Goal: Find specific page/section: Find specific page/section

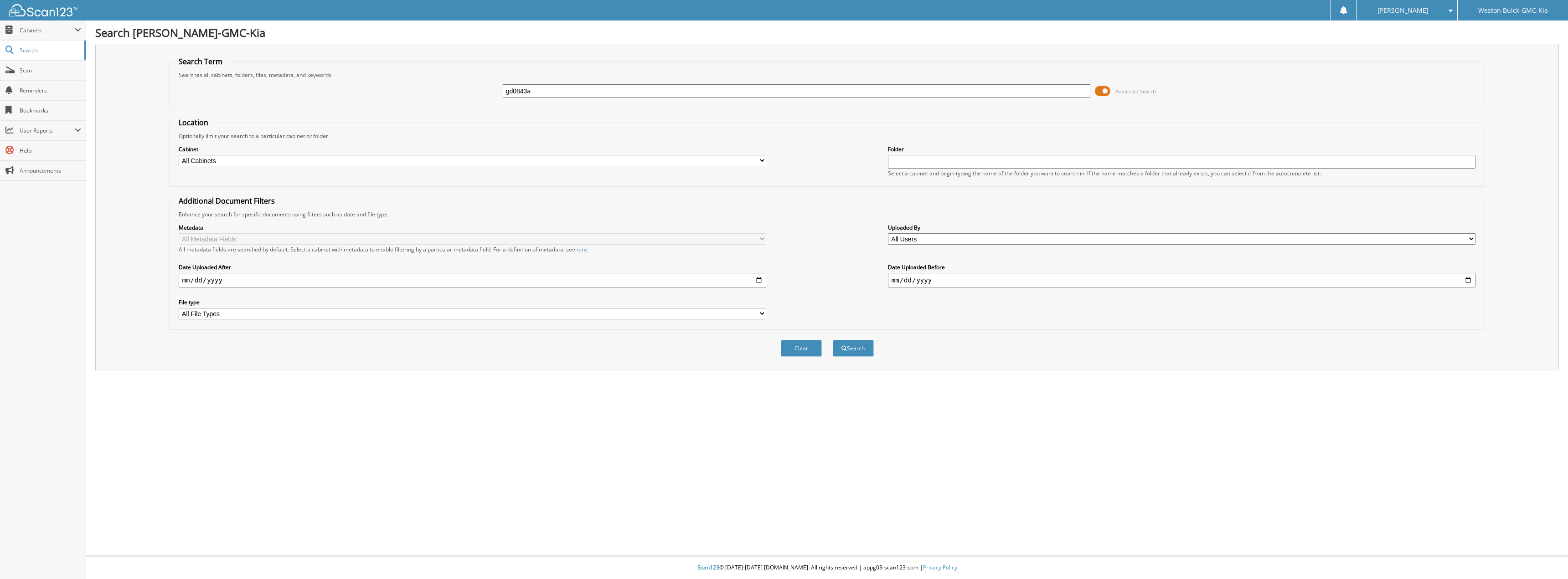
type input "gd0843a"
click at [833, 340] on button "Search" at bounding box center [853, 348] width 41 height 17
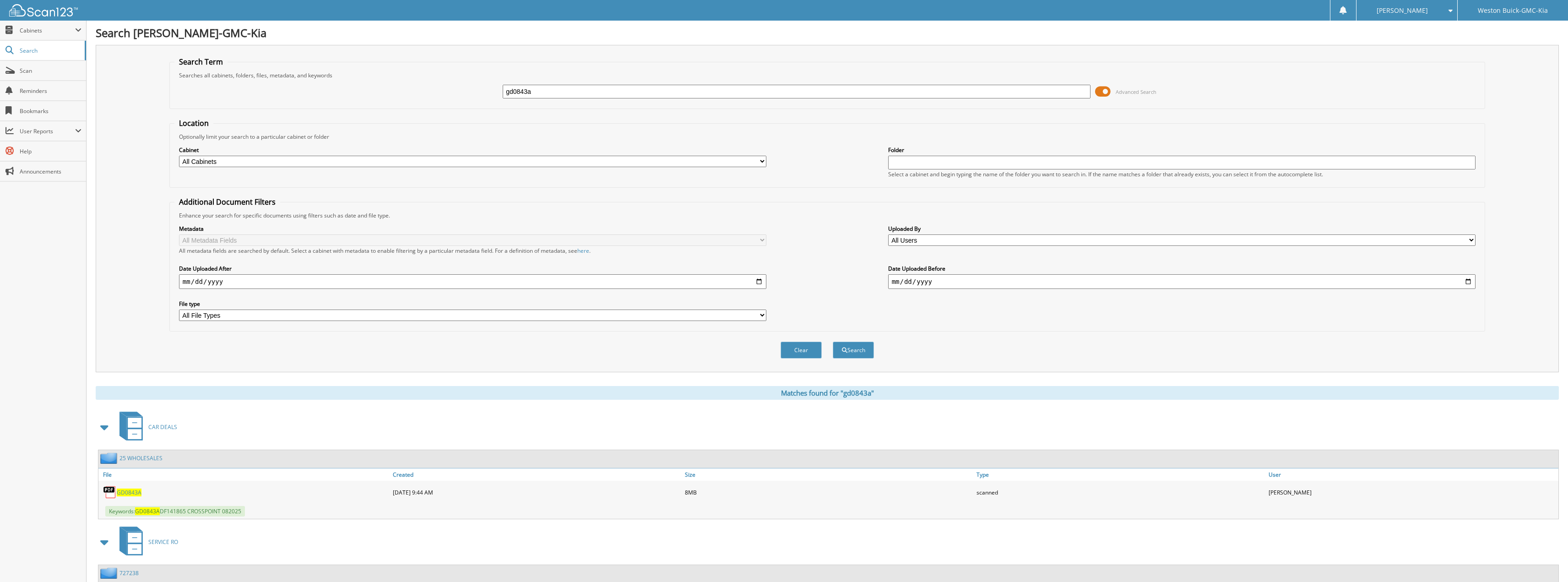
click at [128, 496] on span "GD0843A" at bounding box center [129, 492] width 25 height 8
drag, startPoint x: 557, startPoint y: 92, endPoint x: 436, endPoint y: 87, distance: 121.1
click at [438, 90] on div "gd0843a Advanced Search" at bounding box center [827, 91] width 1305 height 25
type input "GD0889A"
click at [832, 342] on button "Search" at bounding box center [853, 350] width 41 height 17
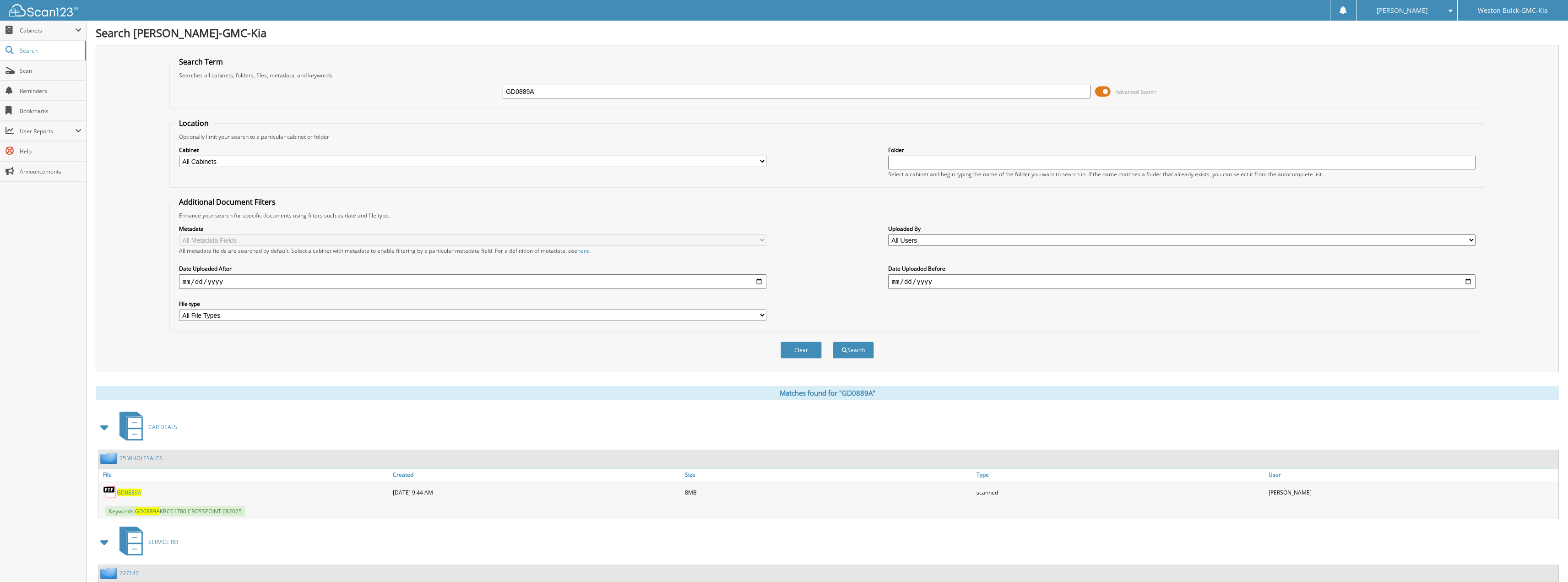
click at [131, 491] on span "GD0889A" at bounding box center [129, 492] width 25 height 8
drag, startPoint x: 559, startPoint y: 93, endPoint x: 452, endPoint y: 90, distance: 107.0
click at [453, 90] on div "GD0889A Advanced Search" at bounding box center [827, 91] width 1305 height 25
type input "GD0890A"
click at [832, 342] on button "Search" at bounding box center [853, 350] width 41 height 17
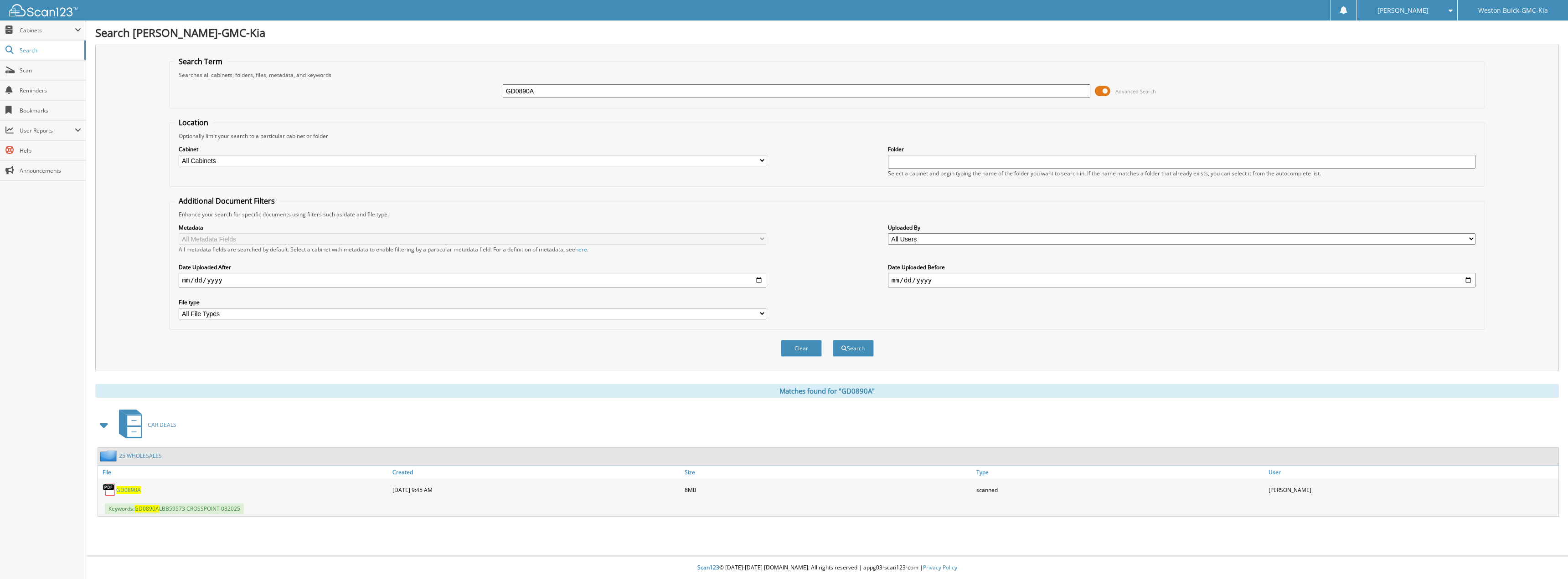
click at [134, 488] on span "GD0890A" at bounding box center [128, 490] width 25 height 8
drag, startPoint x: 543, startPoint y: 85, endPoint x: 469, endPoint y: 90, distance: 74.2
click at [469, 90] on div "GD0890A Advanced Search" at bounding box center [827, 91] width 1306 height 25
type input "GD0897A"
click at [833, 340] on button "Search" at bounding box center [853, 348] width 41 height 17
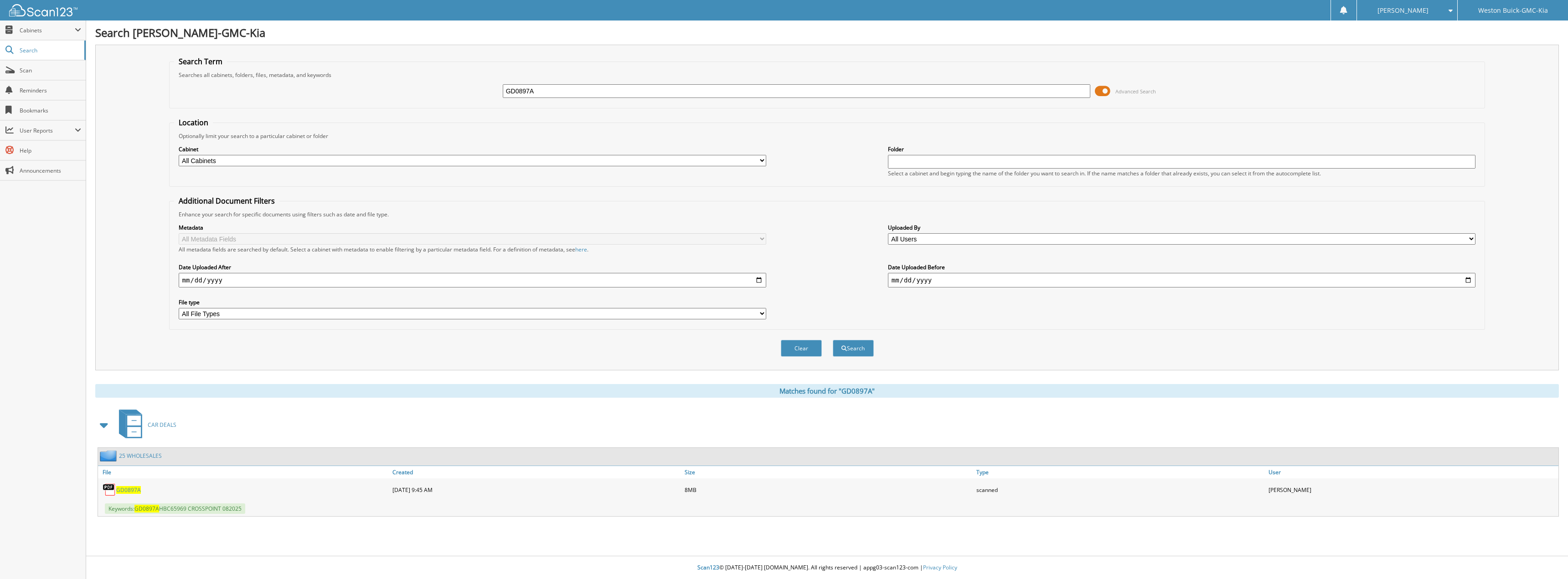
click at [133, 490] on span "GD0897A" at bounding box center [128, 490] width 25 height 8
drag, startPoint x: 559, startPoint y: 92, endPoint x: 403, endPoint y: 86, distance: 156.1
click at [403, 86] on div "GD0897A Advanced Search" at bounding box center [827, 91] width 1306 height 25
type input "KD0063A"
click at [833, 340] on button "Search" at bounding box center [853, 348] width 41 height 17
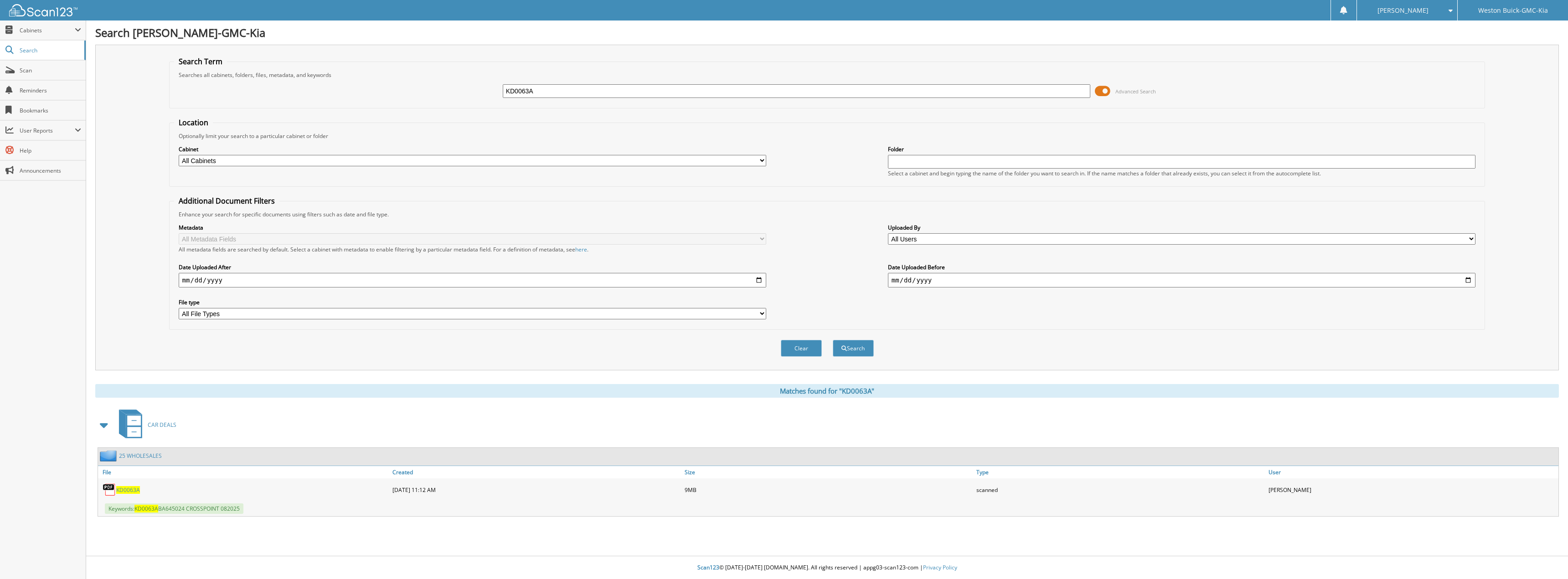
click at [134, 493] on span "KD0063A" at bounding box center [128, 490] width 24 height 8
drag, startPoint x: 556, startPoint y: 95, endPoint x: 467, endPoint y: 83, distance: 89.8
click at [465, 81] on div "KD0063A Advanced Search" at bounding box center [827, 91] width 1306 height 25
type input "KD0947A"
click at [833, 340] on button "Search" at bounding box center [853, 348] width 41 height 17
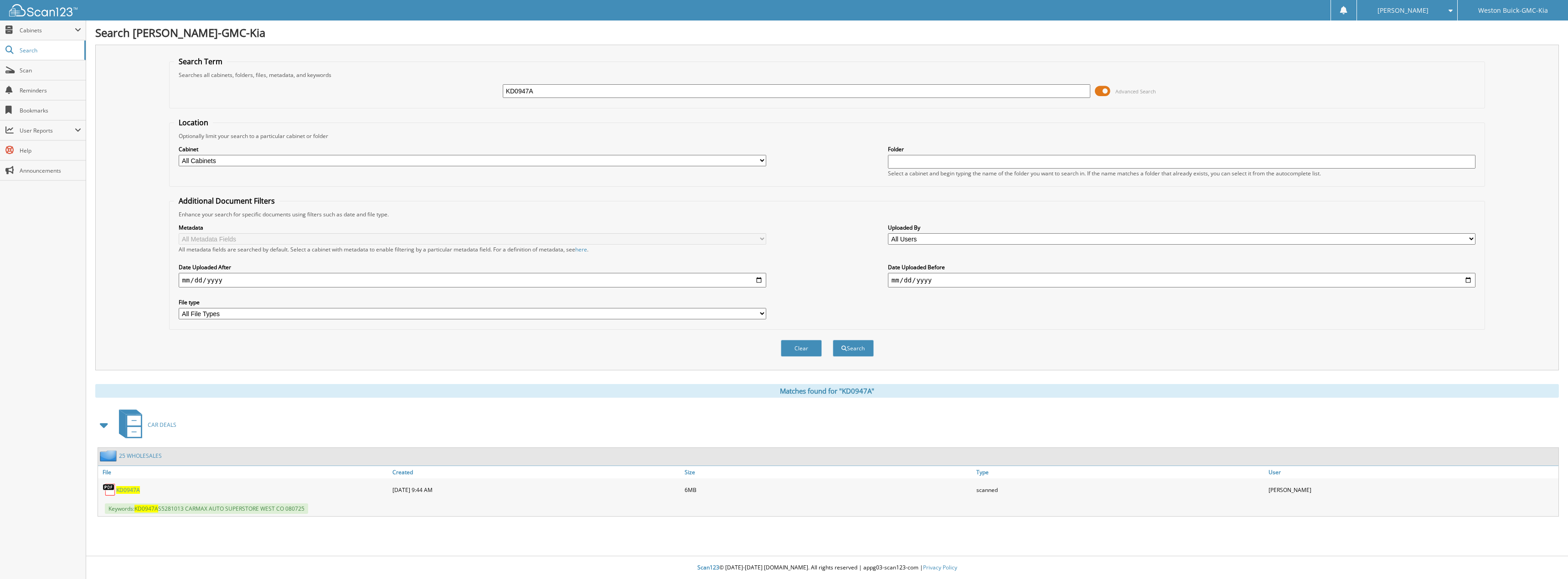
click at [132, 492] on span "KD0947A" at bounding box center [128, 490] width 24 height 8
drag, startPoint x: 545, startPoint y: 91, endPoint x: 469, endPoint y: 85, distance: 76.2
click at [469, 85] on div "KD0947A Advanced Search" at bounding box center [827, 91] width 1306 height 25
type input "KD0992A"
click at [833, 340] on button "Search" at bounding box center [853, 348] width 41 height 17
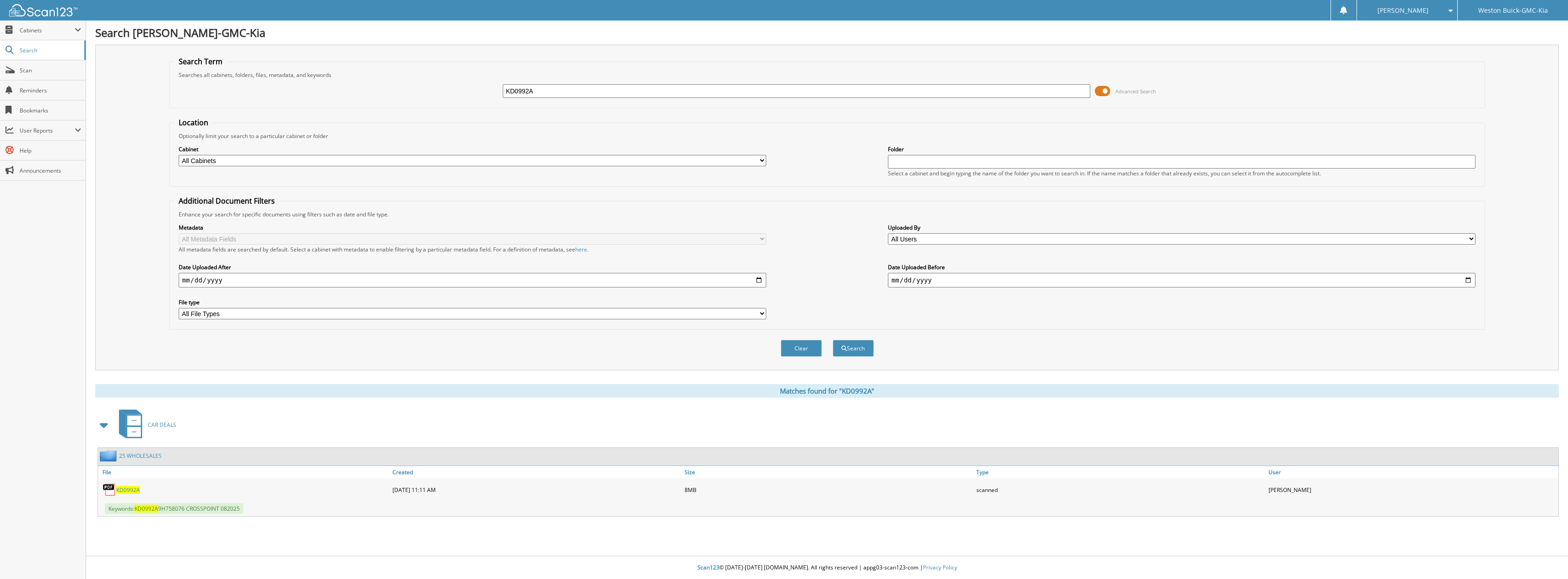
click at [129, 493] on span "KD0992A" at bounding box center [128, 490] width 24 height 8
drag, startPoint x: 575, startPoint y: 96, endPoint x: 396, endPoint y: 98, distance: 179.0
click at [396, 98] on div "KD0992A Advanced Search" at bounding box center [827, 91] width 1306 height 25
type input "KD1116B"
click at [833, 340] on button "Search" at bounding box center [853, 348] width 41 height 17
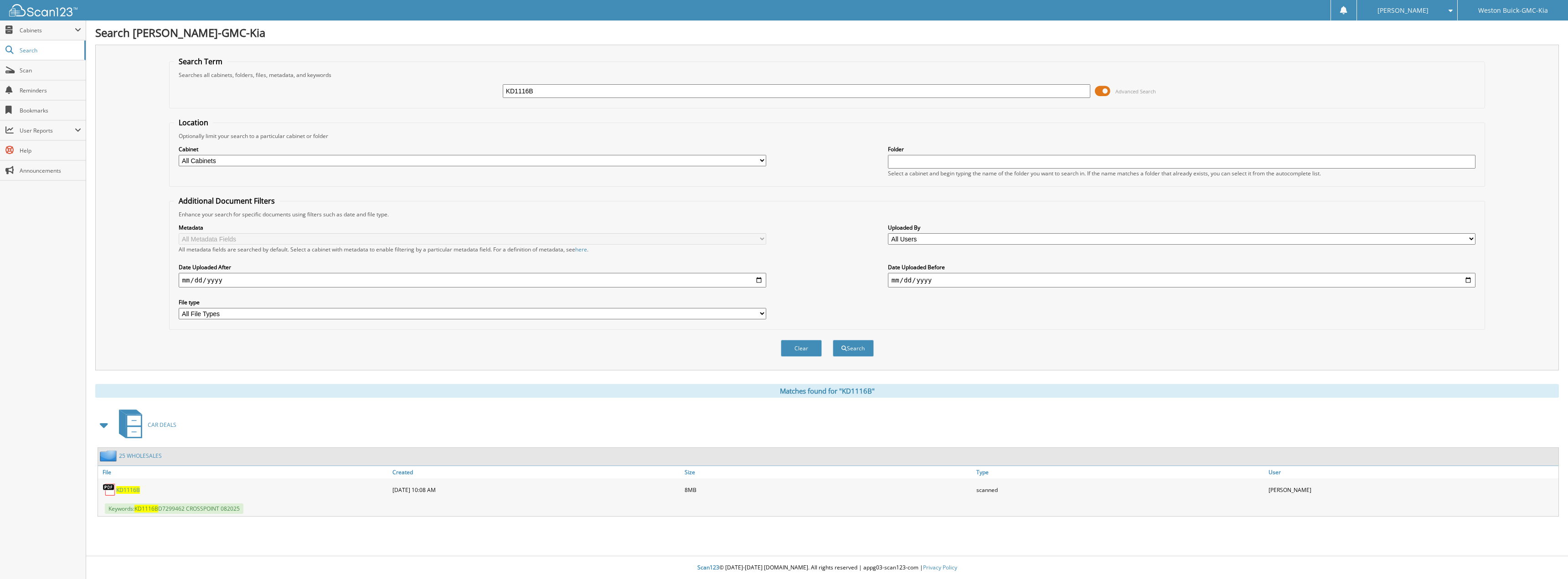
click at [133, 490] on span "KD1116B" at bounding box center [128, 490] width 24 height 8
drag, startPoint x: 566, startPoint y: 91, endPoint x: 432, endPoint y: 85, distance: 134.1
click at [432, 85] on div "KD1116B Advanced Search" at bounding box center [827, 91] width 1306 height 25
type input "KD1200A"
click at [833, 340] on button "Search" at bounding box center [853, 348] width 41 height 17
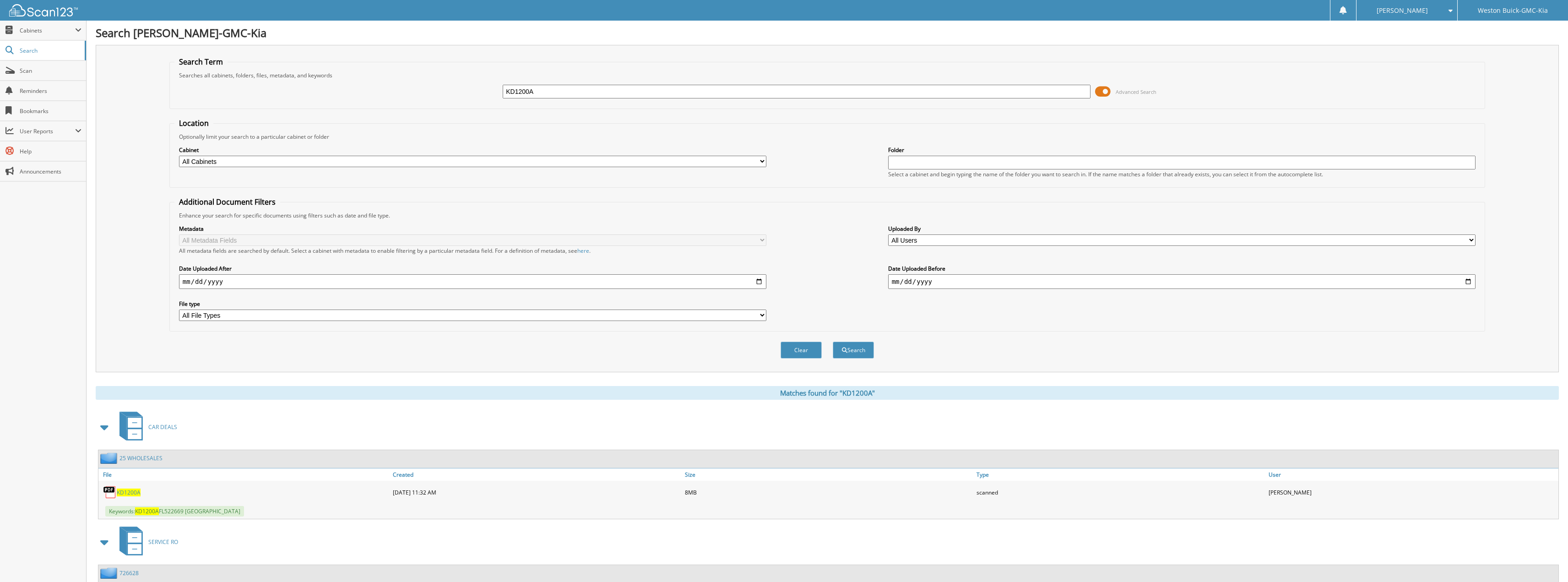
click at [130, 491] on span "KD1200A" at bounding box center [128, 492] width 24 height 8
drag, startPoint x: 549, startPoint y: 88, endPoint x: 449, endPoint y: 84, distance: 100.1
click at [448, 91] on div "KD1200A Advanced Search" at bounding box center [827, 91] width 1305 height 25
type input "KD1317A"
click at [832, 342] on button "Search" at bounding box center [853, 350] width 41 height 17
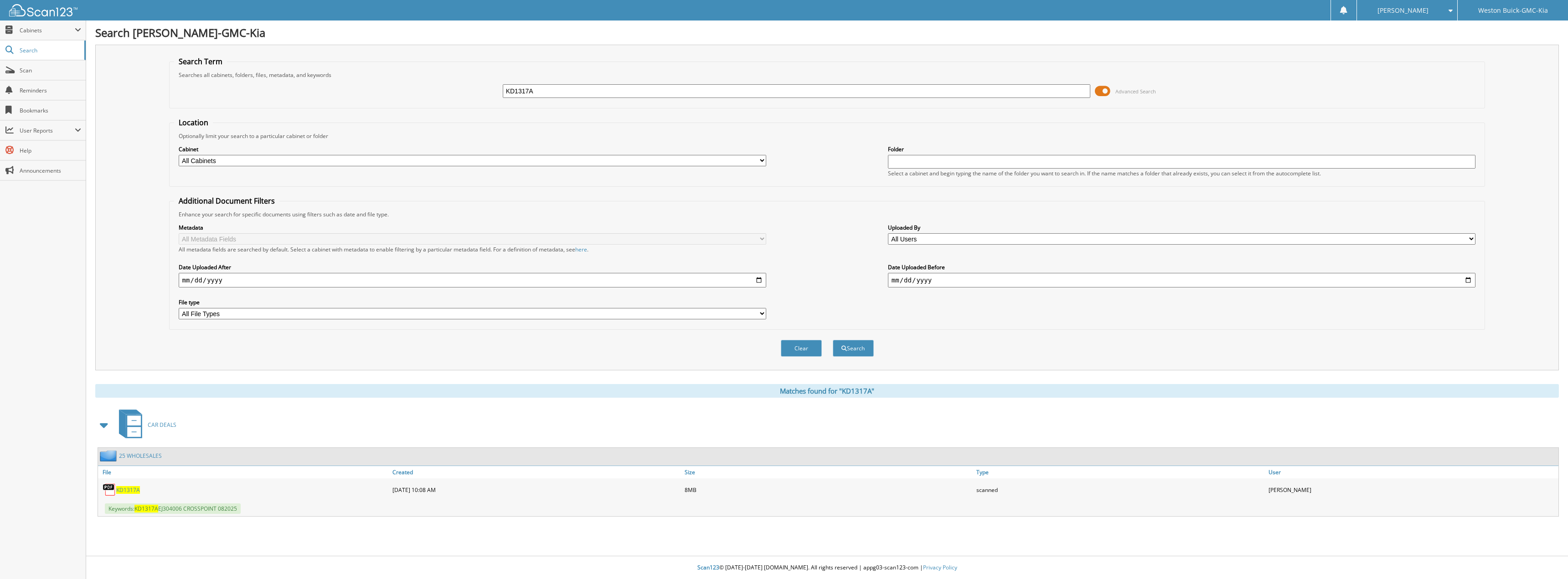
click at [133, 488] on span "KD1317A" at bounding box center [128, 490] width 24 height 8
click at [1459, 70] on fieldset "Search Term Searches all cabinets, folders, files, metadata, and keywords KD131…" at bounding box center [827, 83] width 1316 height 52
drag, startPoint x: 541, startPoint y: 87, endPoint x: 424, endPoint y: 74, distance: 117.7
click at [424, 74] on fieldset "Search Term Searches all cabinets, folders, files, metadata, and keywords KD131…" at bounding box center [827, 83] width 1316 height 52
type input "KD1401B"
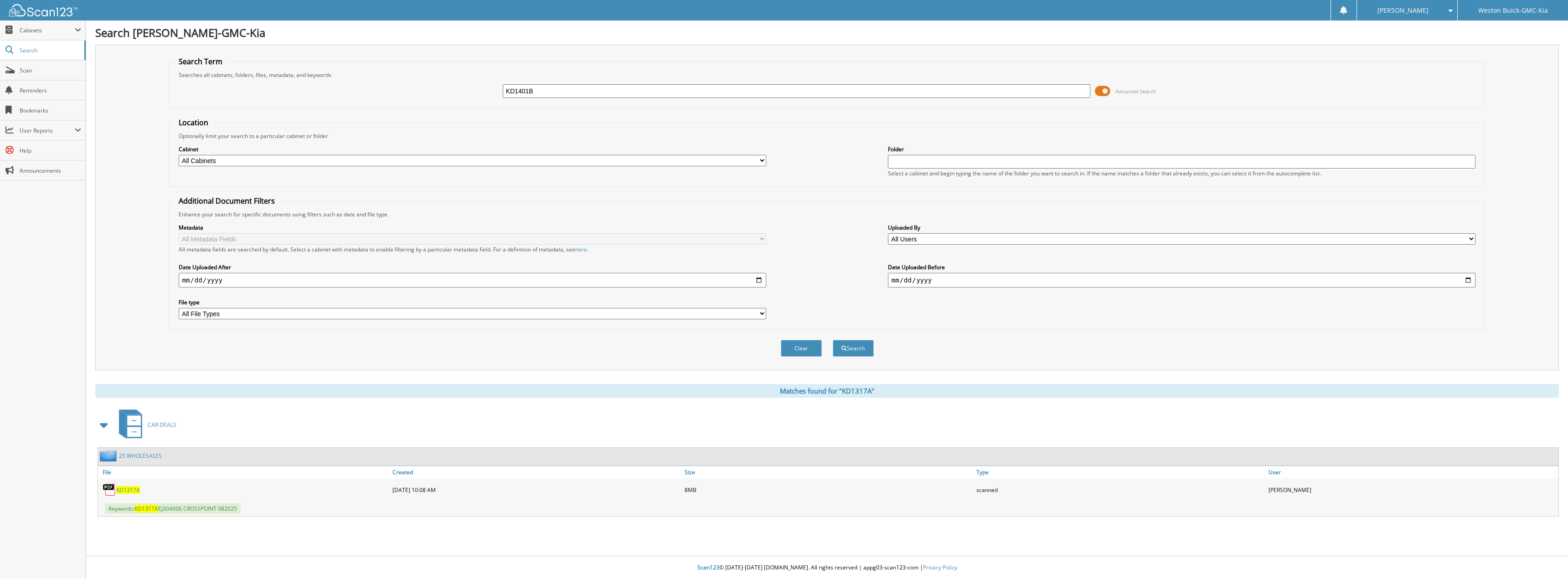
click at [833, 340] on button "Search" at bounding box center [853, 348] width 41 height 17
click at [129, 490] on span "KD1401B" at bounding box center [128, 490] width 24 height 8
drag, startPoint x: 541, startPoint y: 93, endPoint x: 454, endPoint y: 92, distance: 87.0
click at [454, 92] on div "KD1401B Advanced Search" at bounding box center [827, 91] width 1306 height 25
type input "KD1448A"
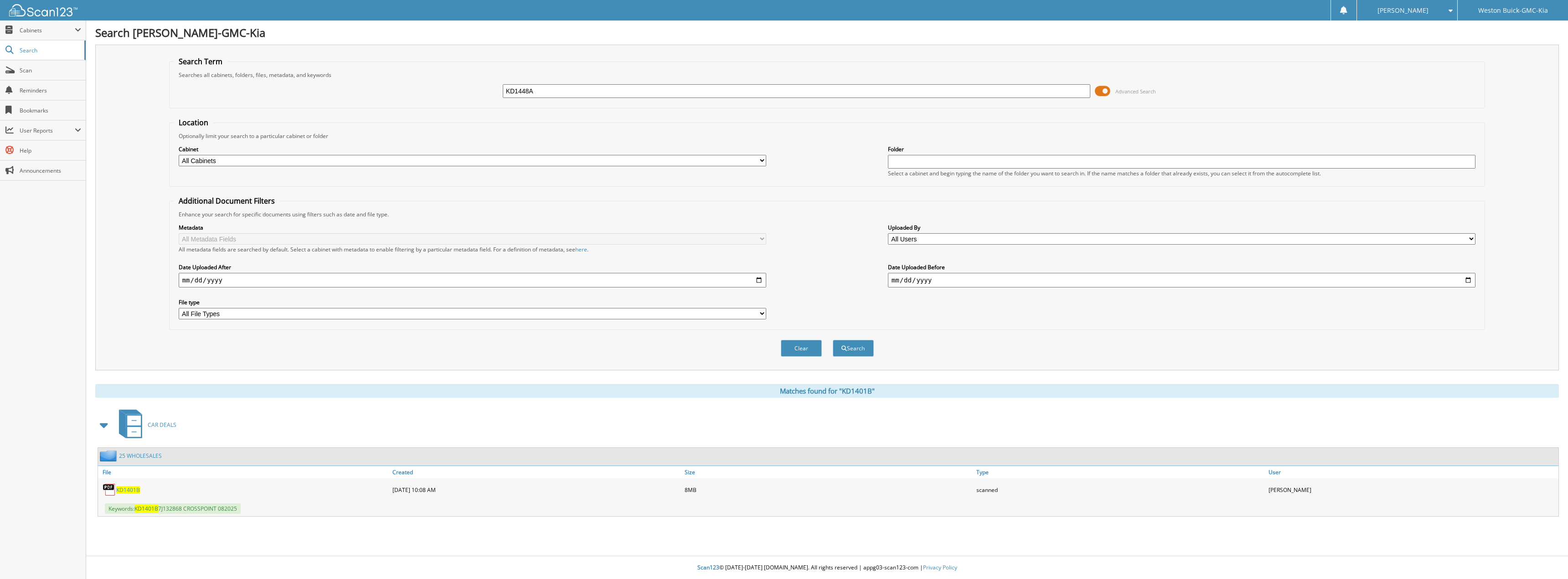
click at [833, 340] on button "Search" at bounding box center [853, 348] width 41 height 17
click at [128, 490] on span "KD1448A" at bounding box center [128, 490] width 24 height 8
drag, startPoint x: 539, startPoint y: 94, endPoint x: 447, endPoint y: 92, distance: 92.0
click at [447, 92] on div "KD1448A Advanced Search" at bounding box center [827, 91] width 1306 height 25
type input "KD1526A"
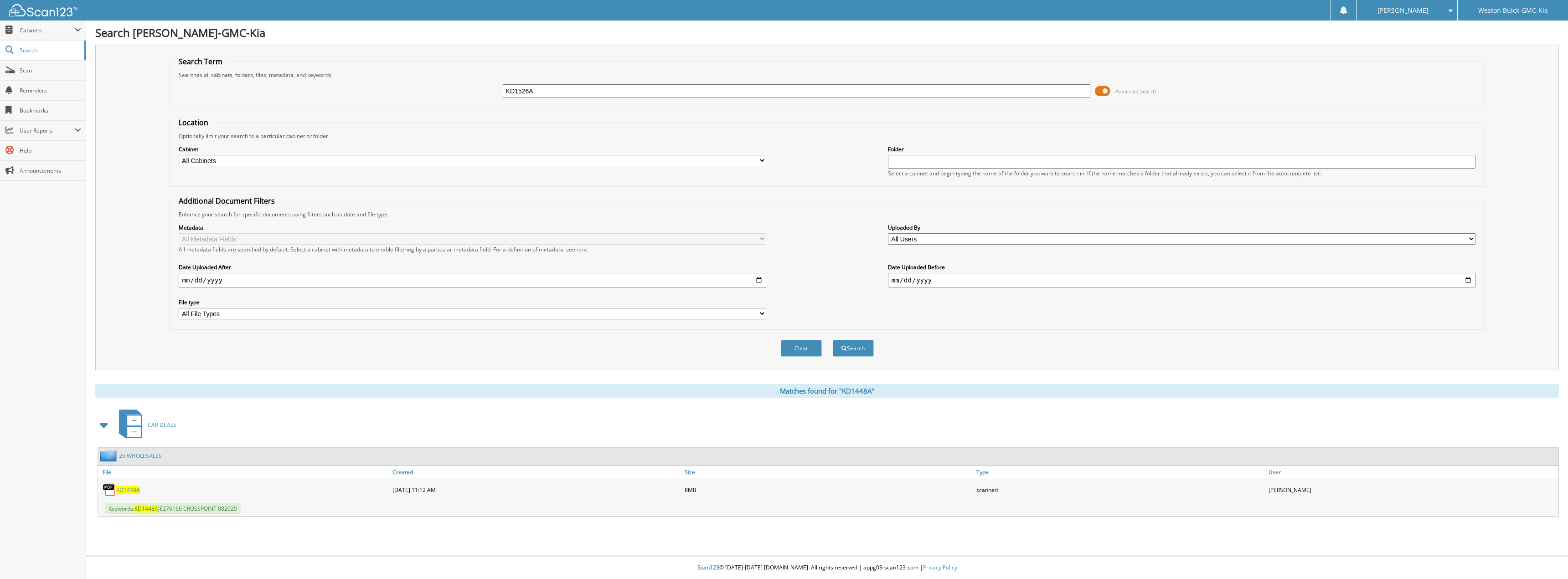
click at [833, 340] on button "Search" at bounding box center [853, 348] width 41 height 17
click at [126, 496] on div "KD1526A" at bounding box center [244, 490] width 292 height 18
click at [127, 492] on span "KD1526A" at bounding box center [128, 490] width 24 height 8
